Goal: Transaction & Acquisition: Purchase product/service

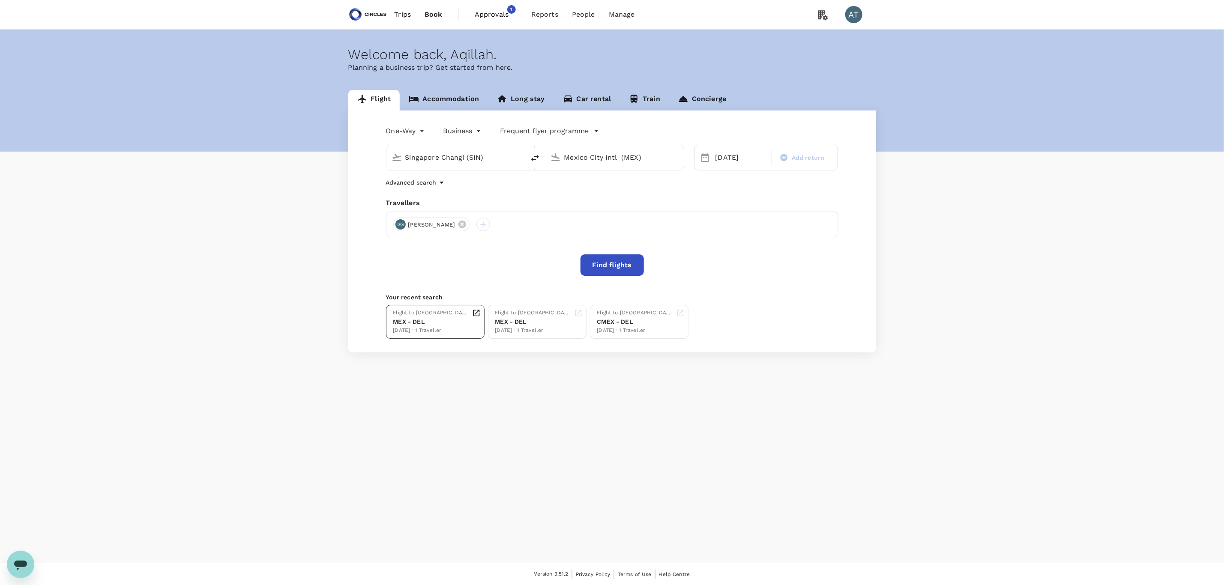
click at [441, 315] on div "Flight to Delhi MEX - DEL 19 Sep · 1 Traveller" at bounding box center [436, 322] width 87 height 26
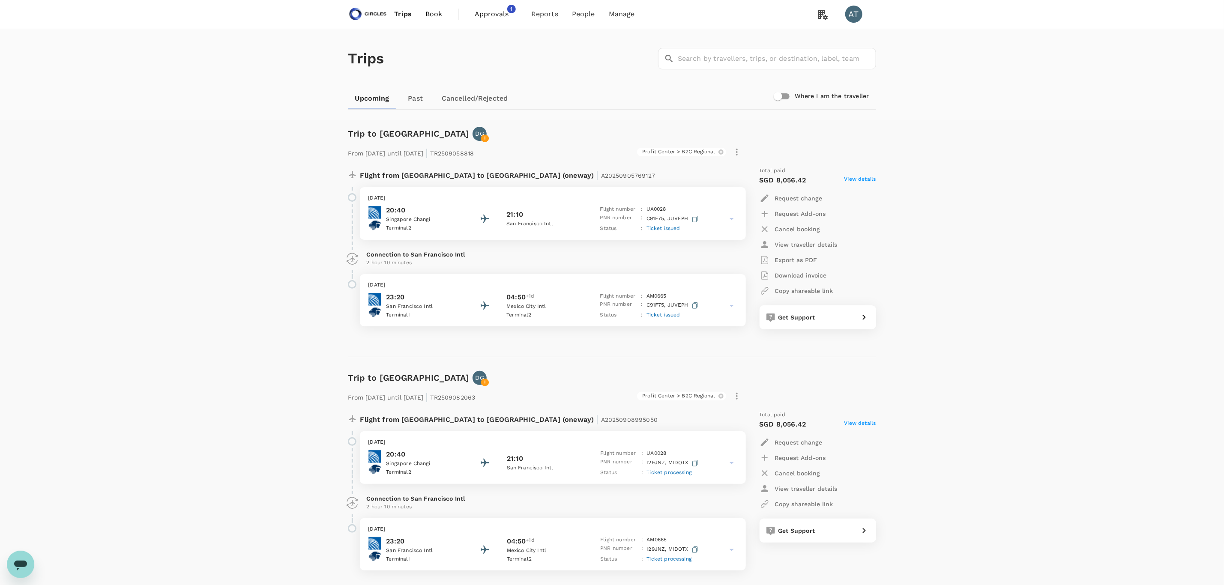
scroll to position [0, 0]
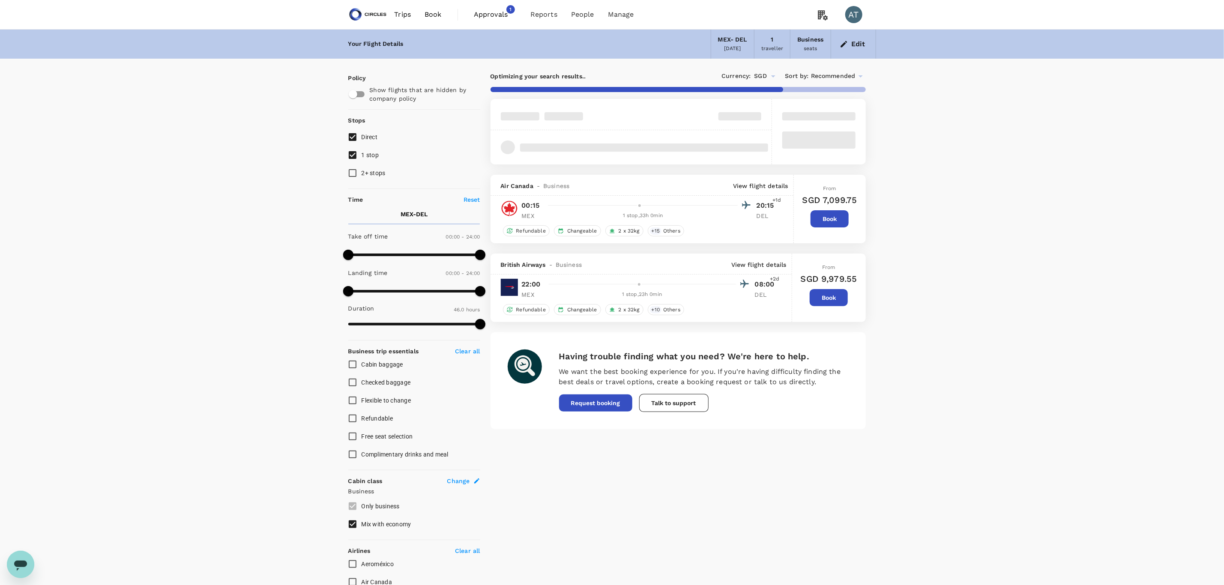
click at [822, 301] on button "Book" at bounding box center [828, 297] width 38 height 17
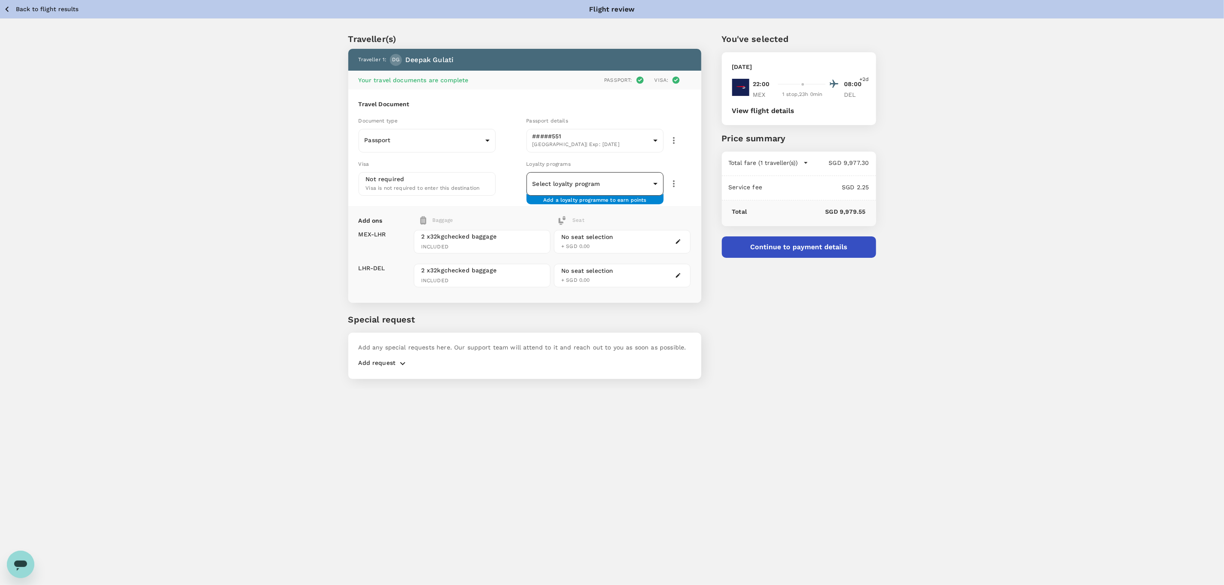
click at [583, 172] on div "​ ​" at bounding box center [594, 184] width 137 height 24
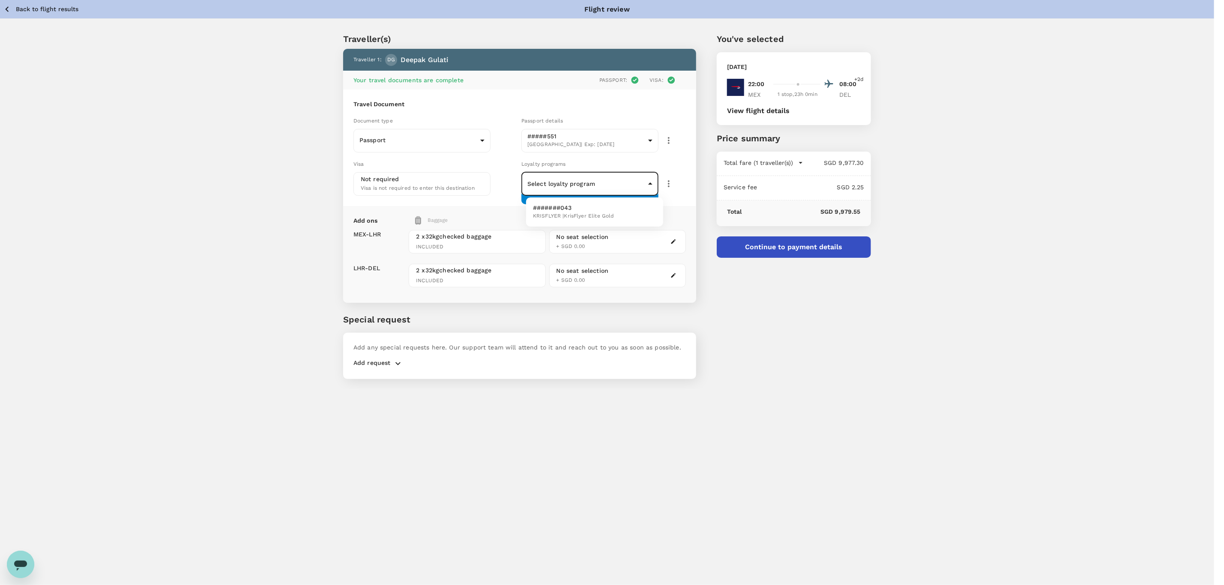
click at [579, 191] on body "Back to flight results Flight review Traveller(s) Traveller 1 : DG Deepak Gulat…" at bounding box center [612, 304] width 1224 height 608
click at [582, 215] on span "KRISFLYER | KrisFlyer Elite Gold" at bounding box center [573, 216] width 81 height 9
type input "3f5d1b88-894a-4420-959a-f85774888da5"
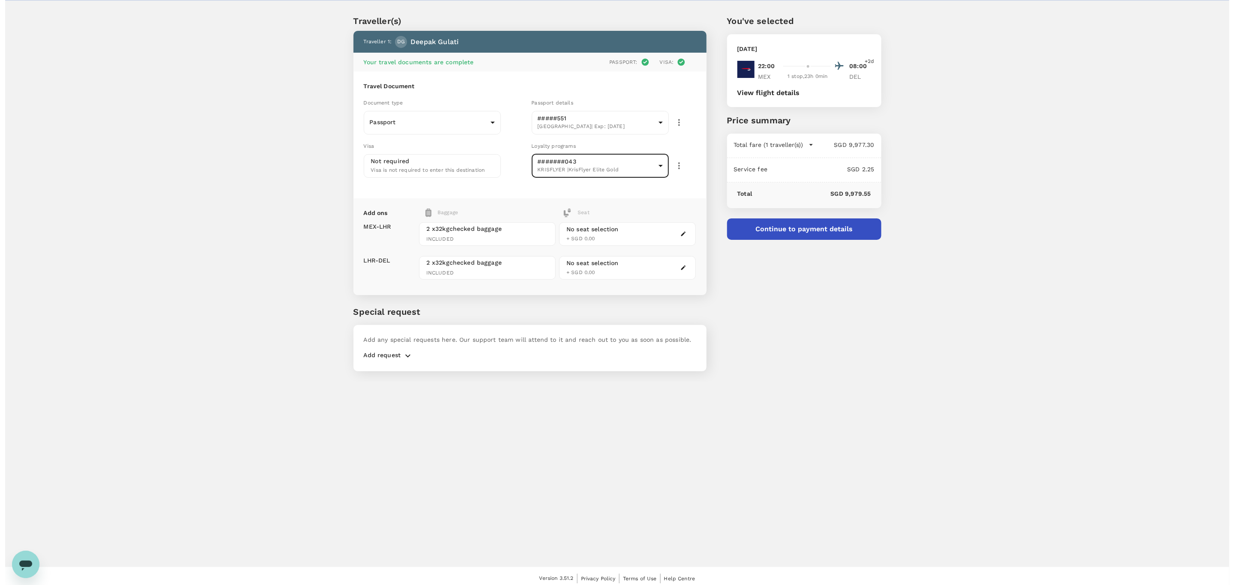
scroll to position [23, 0]
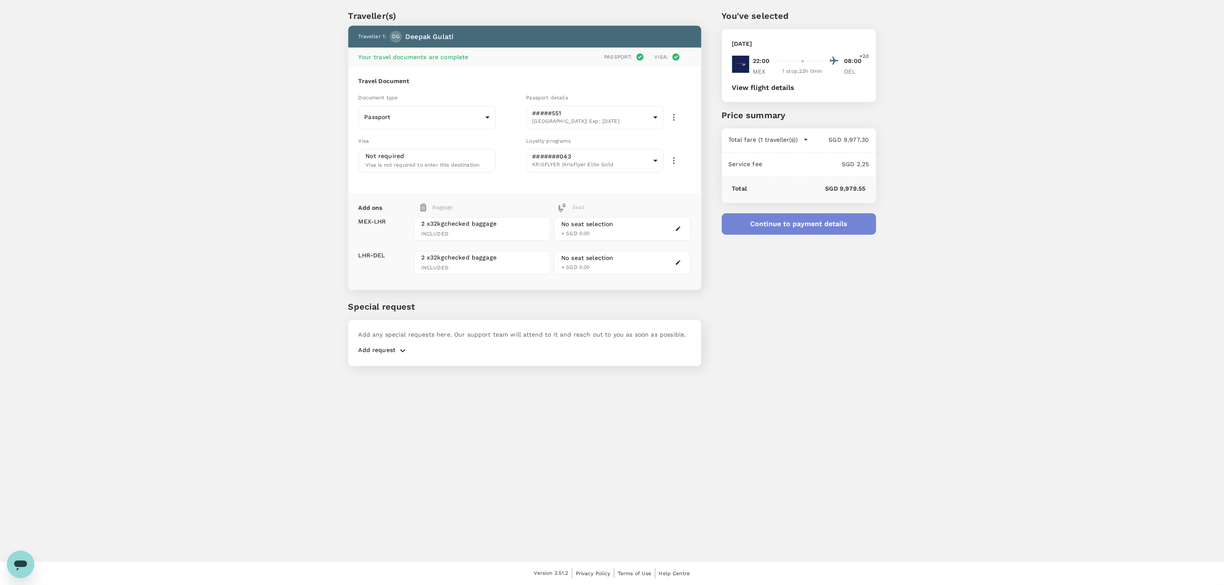
click at [782, 227] on button "Continue to payment details" at bounding box center [799, 223] width 154 height 21
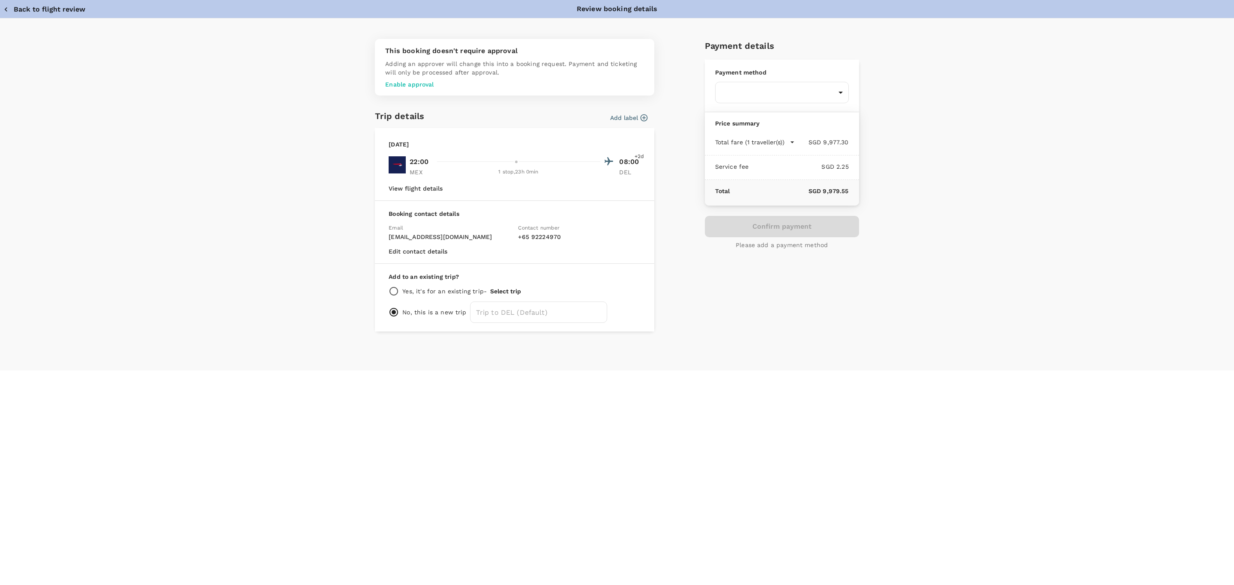
click at [457, 290] on p "Yes, it's for an existing trip -" at bounding box center [444, 291] width 84 height 9
click at [397, 293] on input "radio" at bounding box center [393, 291] width 10 height 10
radio input "true"
radio input "false"
click at [504, 283] on div "Add to an existing trip? Yes, it's for an existing trip - Select trip Please se…" at bounding box center [514, 300] width 279 height 72
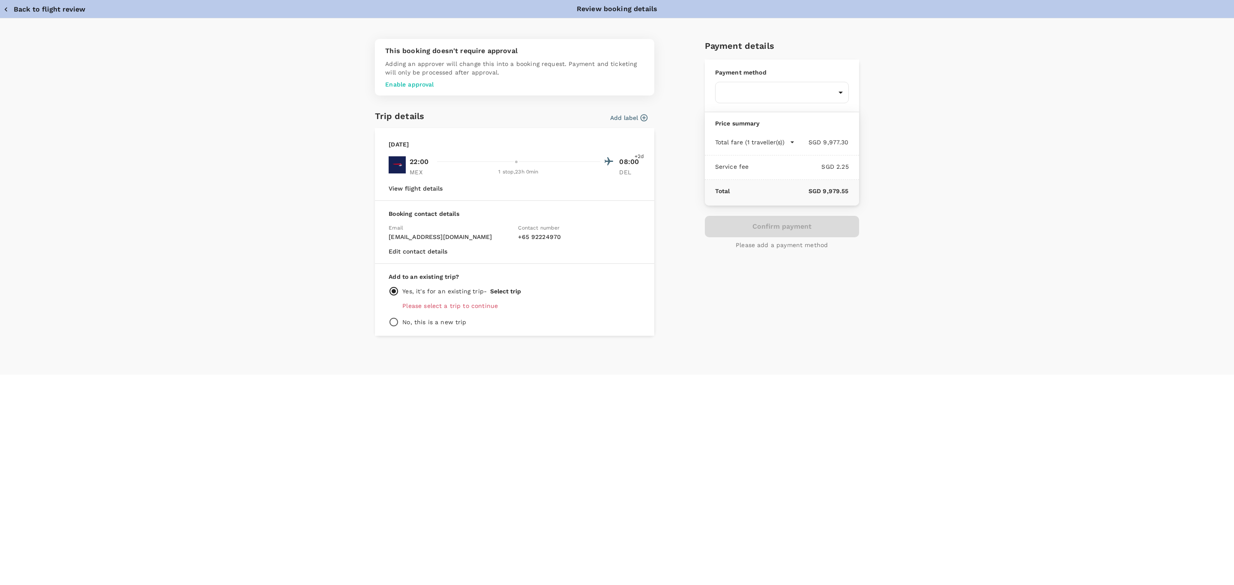
click at [504, 292] on button "Select trip" at bounding box center [505, 291] width 31 height 7
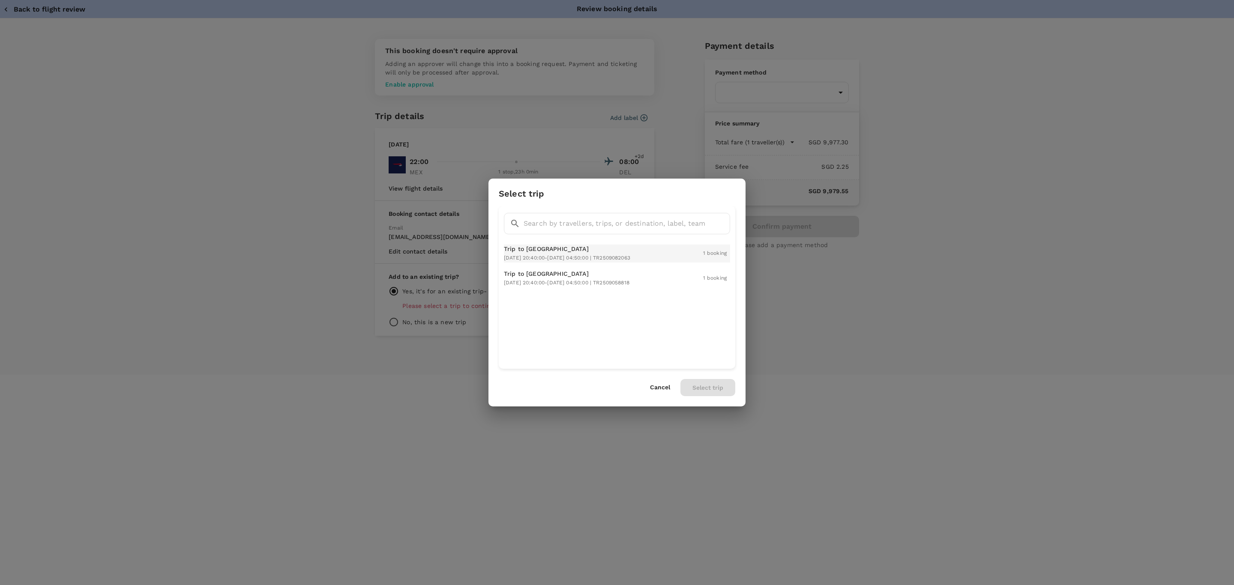
click at [577, 257] on span "2025-09-15 20:40:00 - 2025-09-16 04:50:00 | TR2509082063" at bounding box center [567, 258] width 126 height 6
click at [696, 396] on div "Select trip ​ ​ Trip to Mexico City 2025-09-15 20:40:00 - 2025-09-16 04:50:00 |…" at bounding box center [616, 292] width 257 height 227
click at [698, 390] on button "Select trip" at bounding box center [707, 387] width 55 height 17
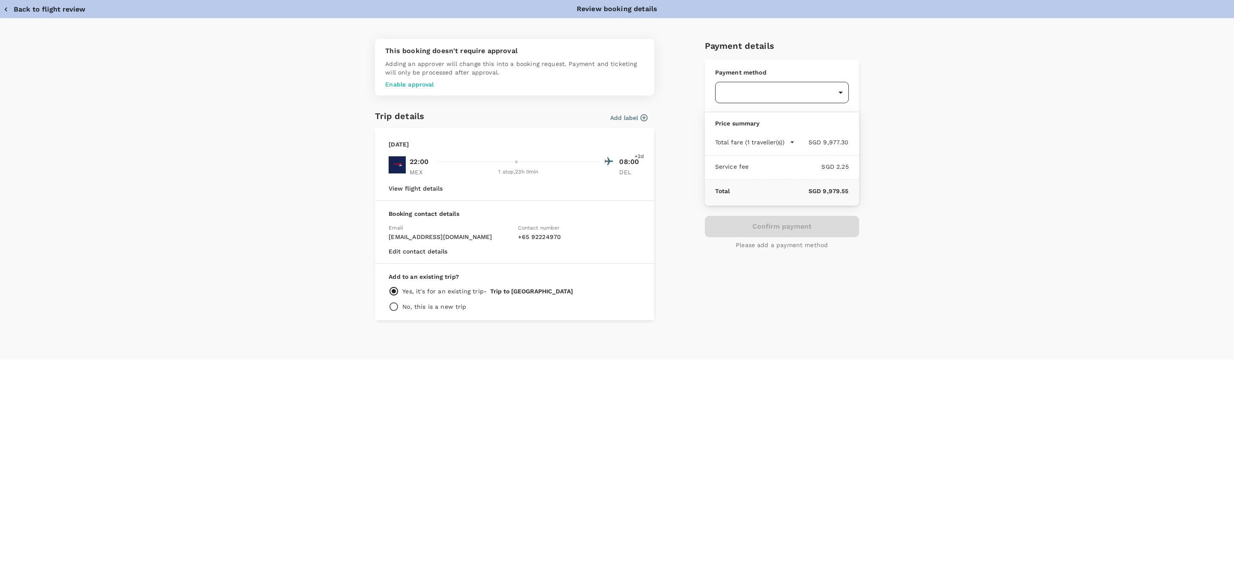
click at [769, 93] on body "Back to flight results Flight review Traveller(s) Traveller 1 : DG Deepak Gulat…" at bounding box center [617, 281] width 1234 height 608
click at [770, 149] on div "Balance : SGD 7,839.52" at bounding box center [751, 145] width 58 height 10
type input "9cb7bd09-647a-4334-94d9-122ca4480a85"
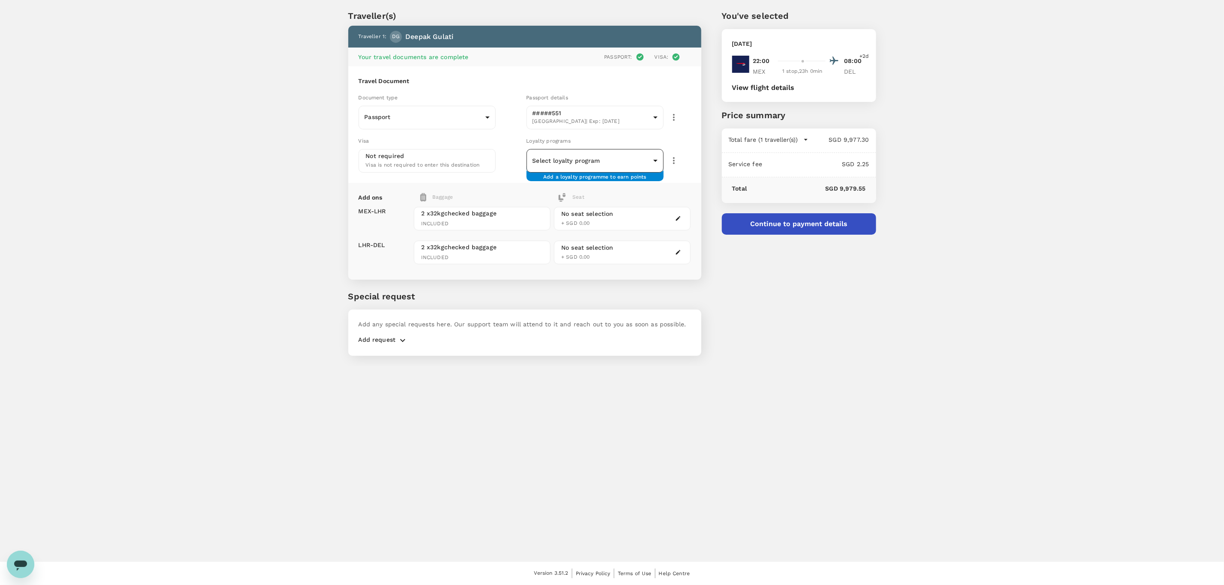
click at [583, 162] on body "Back to flight results Flight review Traveller(s) Traveller 1 : DG [PERSON_NAME…" at bounding box center [612, 281] width 1224 height 608
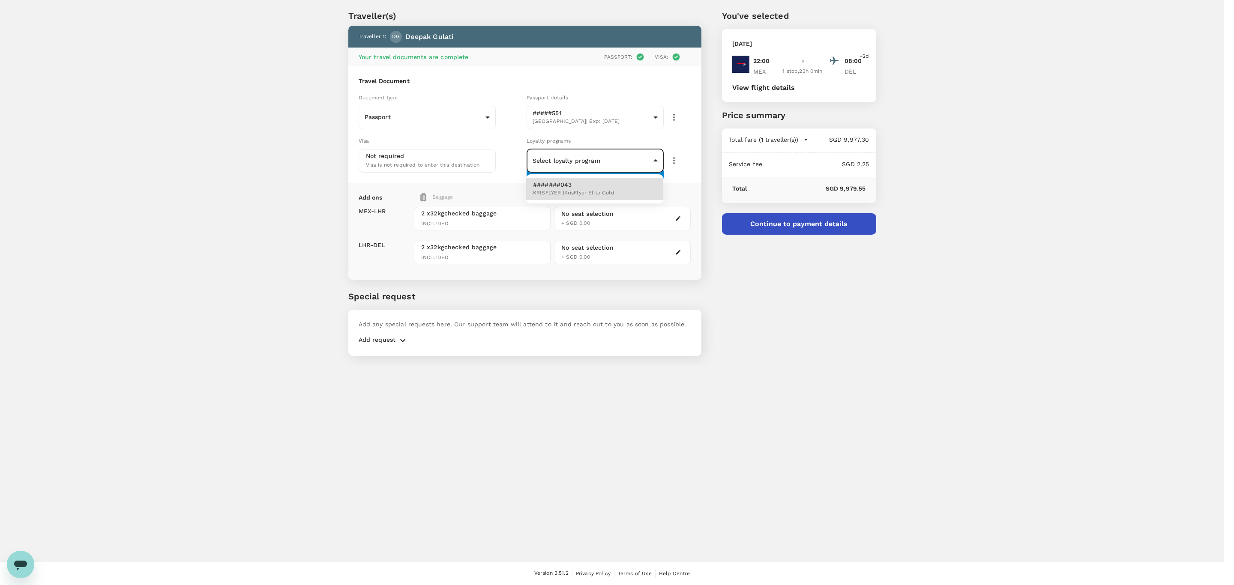
click at [568, 193] on span "KRISFLYER | KrisFlyer Elite Gold" at bounding box center [573, 193] width 81 height 9
type input "3f5d1b88-894a-4420-959a-f85774888da5"
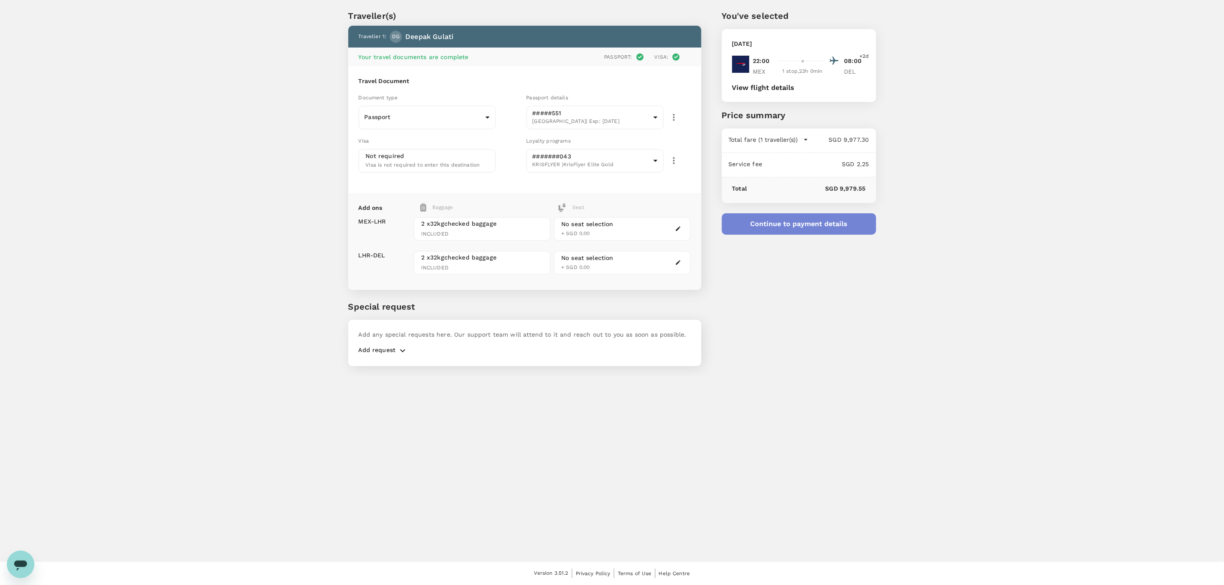
click at [790, 222] on button "Continue to payment details" at bounding box center [799, 223] width 154 height 21
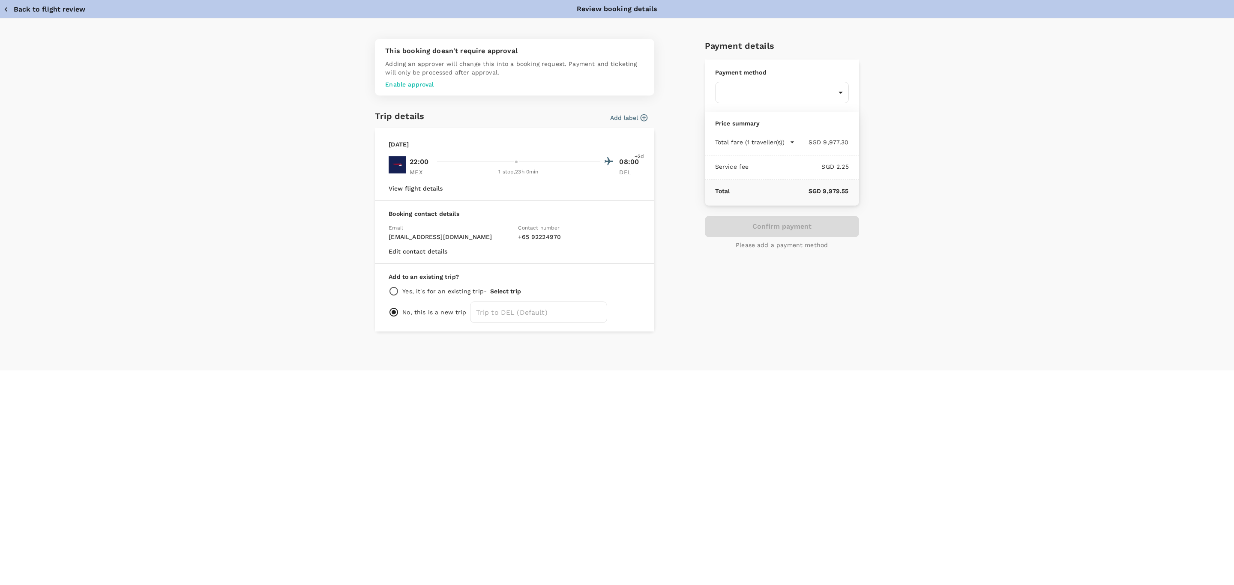
click at [451, 290] on p "Yes, it's for an existing trip -" at bounding box center [444, 291] width 84 height 9
click at [395, 290] on input "radio" at bounding box center [393, 291] width 10 height 10
radio input "true"
radio input "false"
click at [495, 286] on div "Yes, it's for an existing trip - Select trip" at bounding box center [514, 291] width 252 height 10
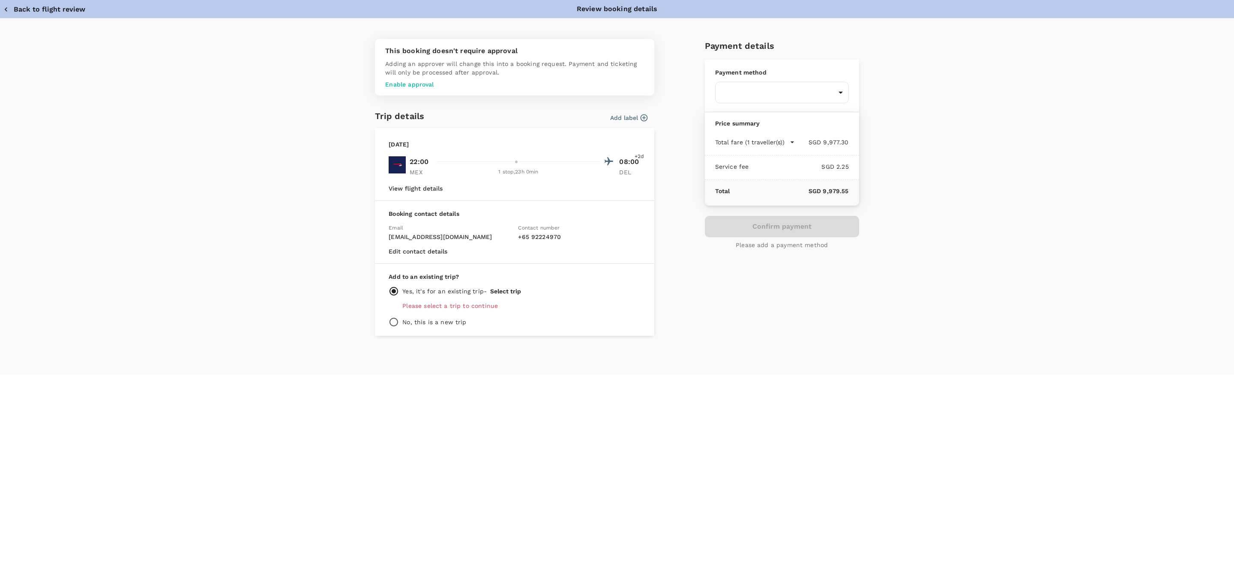
click at [499, 289] on button "Select trip" at bounding box center [505, 291] width 31 height 7
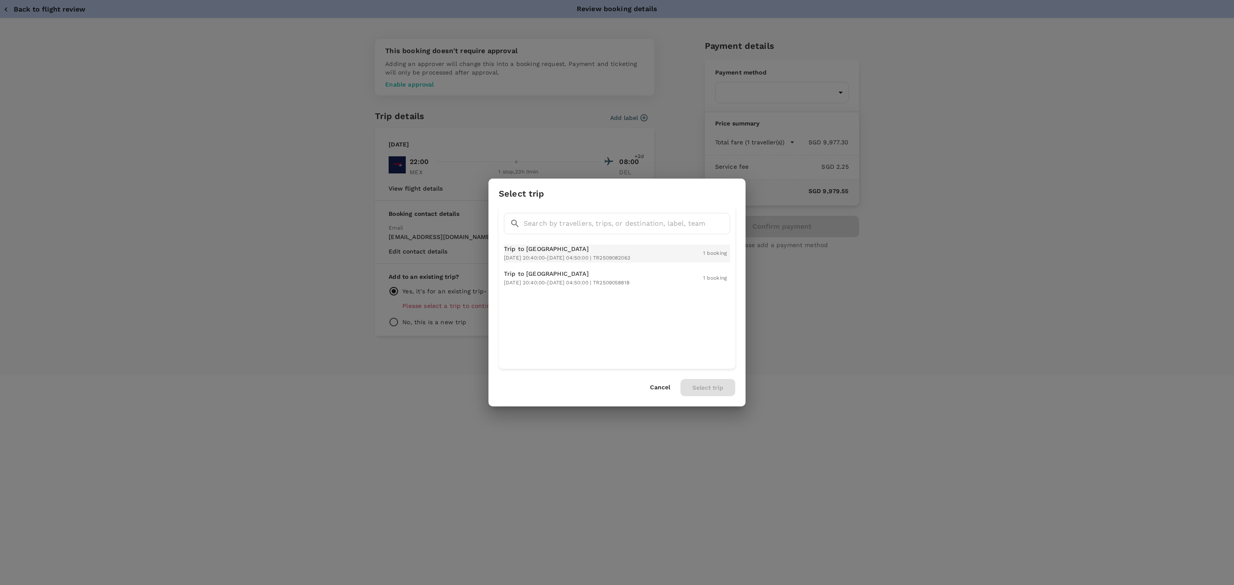
click at [595, 255] on span "2025-09-15 20:40:00 - 2025-09-16 04:50:00 | TR2509082063" at bounding box center [567, 258] width 126 height 6
click at [706, 385] on button "Select trip" at bounding box center [707, 387] width 55 height 17
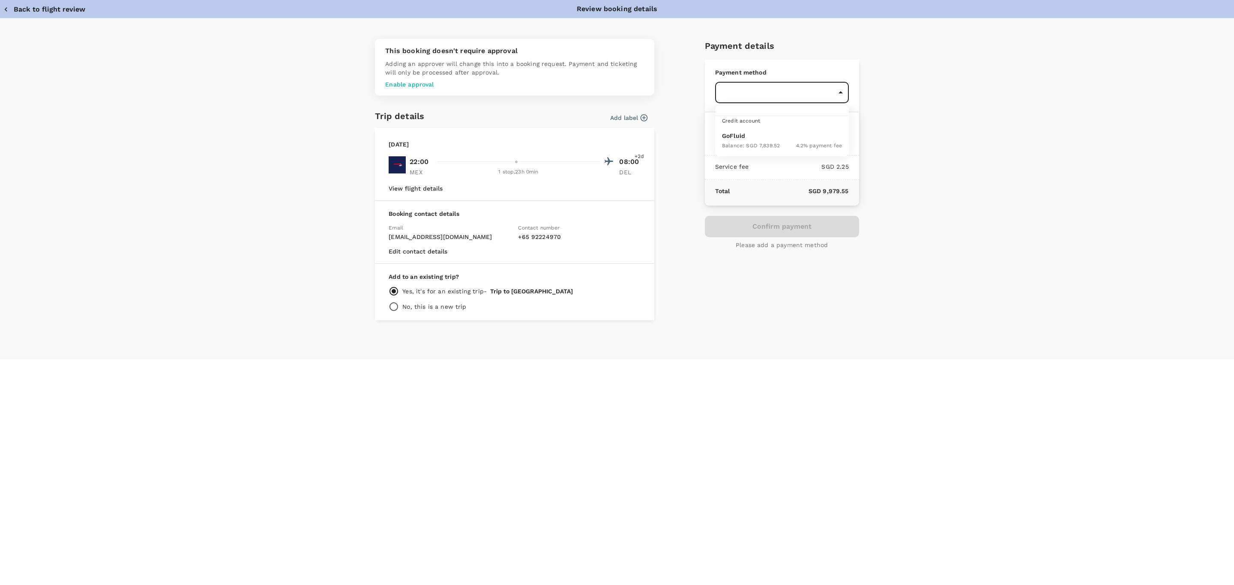
click at [759, 84] on body "Back to flight results Flight review Traveller(s) Traveller 1 : DG Deepak Gulat…" at bounding box center [617, 281] width 1234 height 608
click at [769, 99] on div at bounding box center [617, 292] width 1234 height 585
click at [761, 90] on body "Back to flight results Flight review Traveller(s) Traveller 1 : DG Deepak Gulat…" at bounding box center [617, 281] width 1234 height 608
click at [752, 149] on div "Balance : SGD 7,839.52" at bounding box center [751, 145] width 58 height 10
type input "9cb7bd09-647a-4334-94d9-122ca4480a85"
